Goal: Check status: Check status

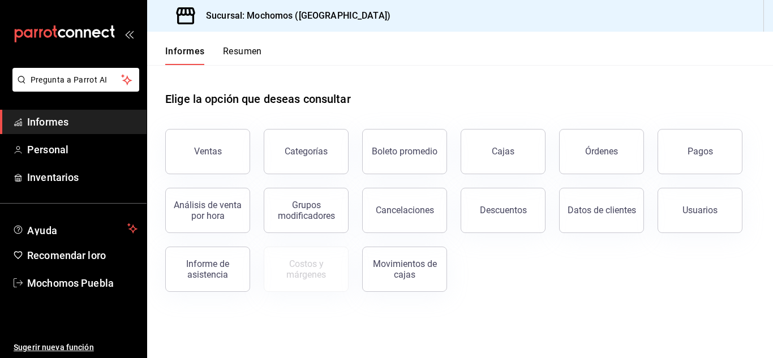
click at [720, 145] on button "Pagos" at bounding box center [700, 151] width 85 height 45
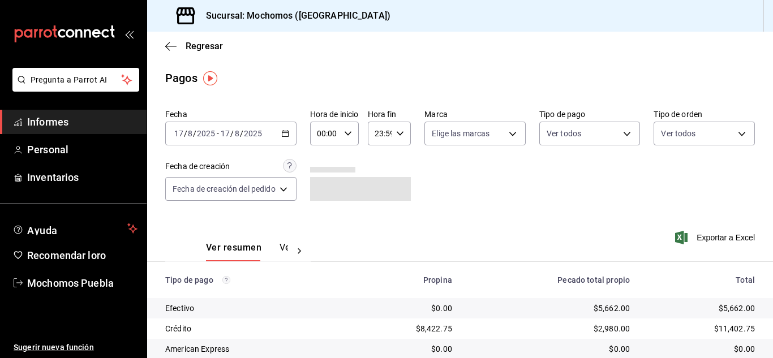
click at [289, 132] on icon "button" at bounding box center [285, 134] width 8 height 8
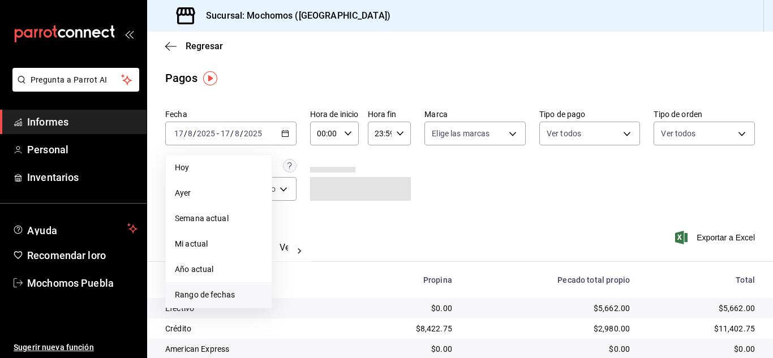
click at [209, 294] on font "Rango de fechas" at bounding box center [205, 294] width 60 height 9
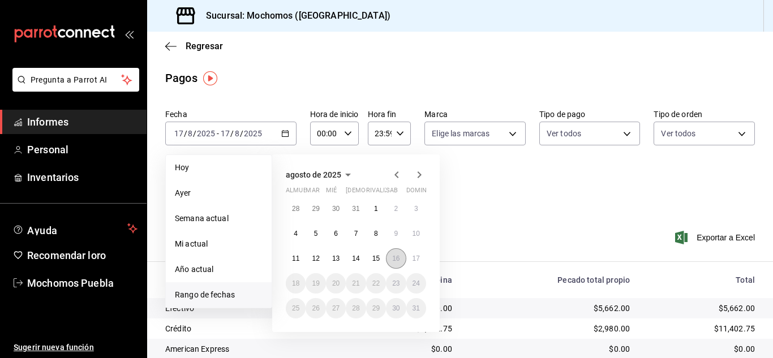
click at [393, 258] on font "16" at bounding box center [395, 259] width 7 height 8
click at [415, 255] on font "17" at bounding box center [416, 259] width 7 height 8
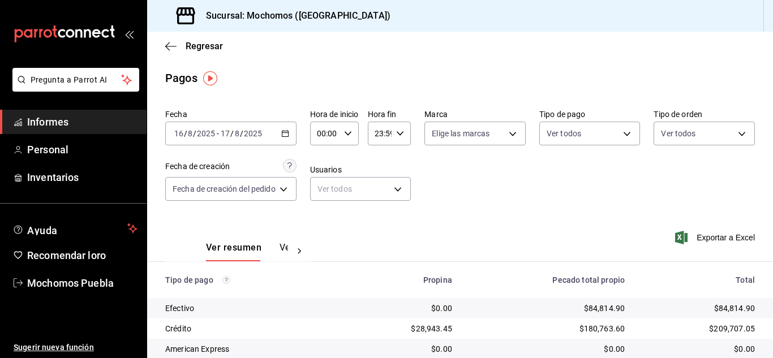
click at [350, 128] on div "00:00 Hora de inicio" at bounding box center [334, 134] width 49 height 24
click at [328, 213] on button "10" at bounding box center [324, 207] width 20 height 23
type input "10:00"
click at [482, 217] on div at bounding box center [386, 179] width 773 height 358
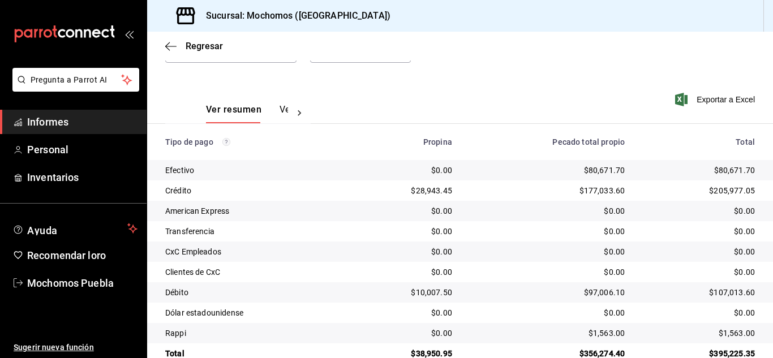
scroll to position [162, 0]
